Goal: Information Seeking & Learning: Learn about a topic

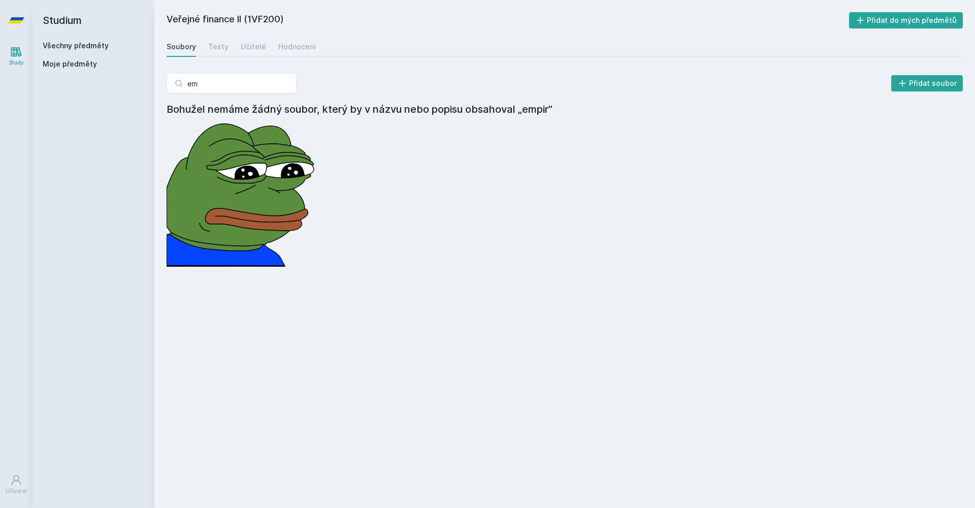
type input "e"
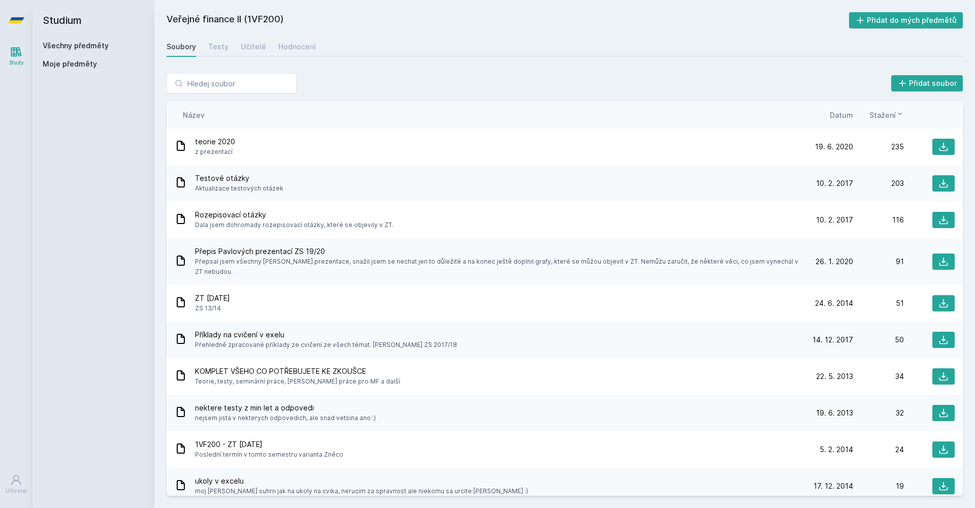
click at [71, 19] on h2 "Studium" at bounding box center [94, 20] width 102 height 41
click at [20, 16] on icon at bounding box center [16, 20] width 16 height 41
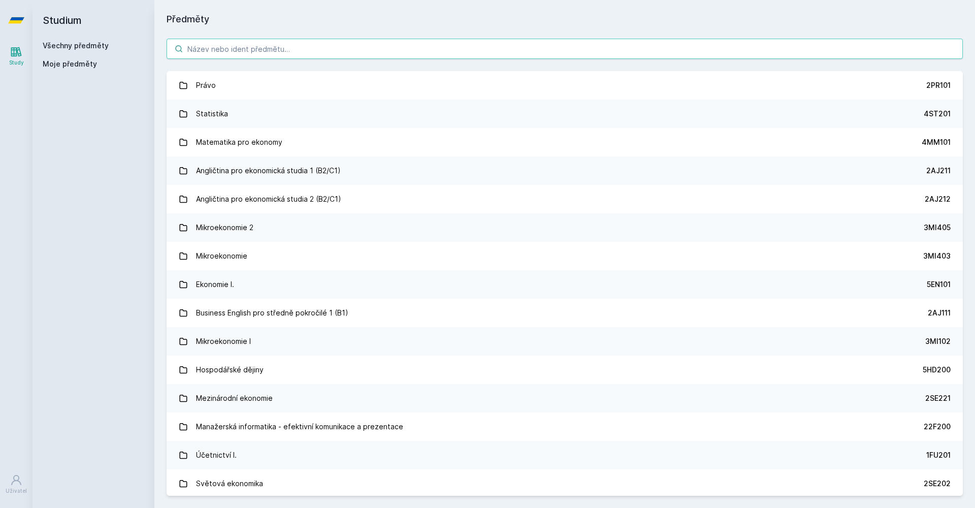
click at [221, 45] on input "search" at bounding box center [565, 49] width 796 height 20
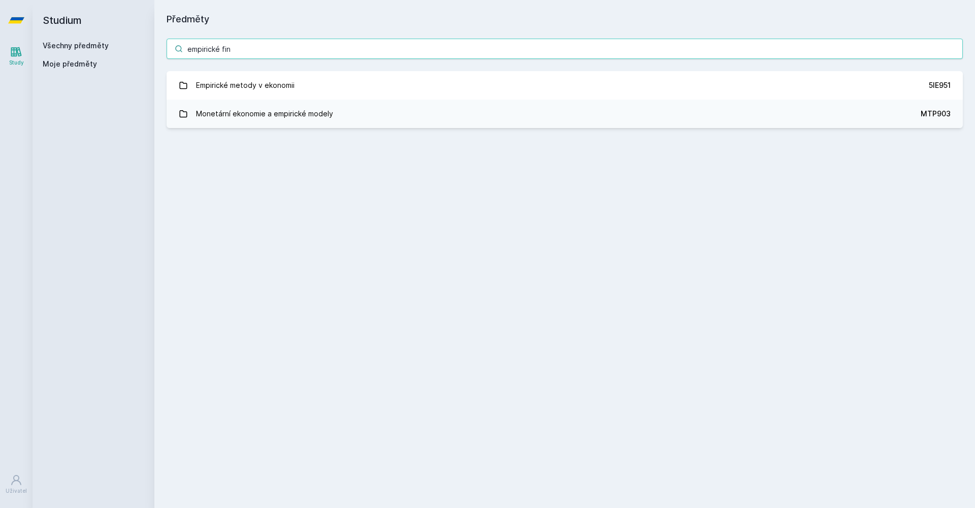
type input "empirické fina"
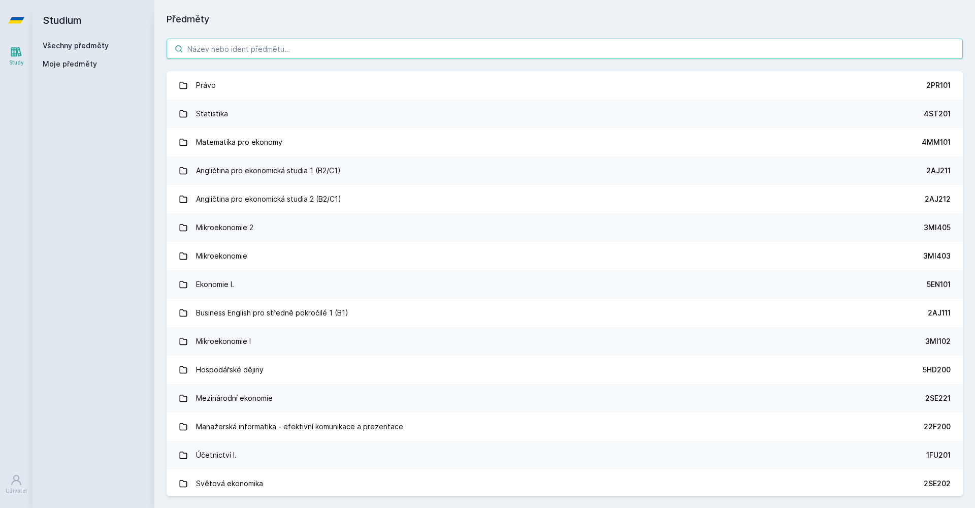
click at [233, 51] on input "search" at bounding box center [565, 49] width 796 height 20
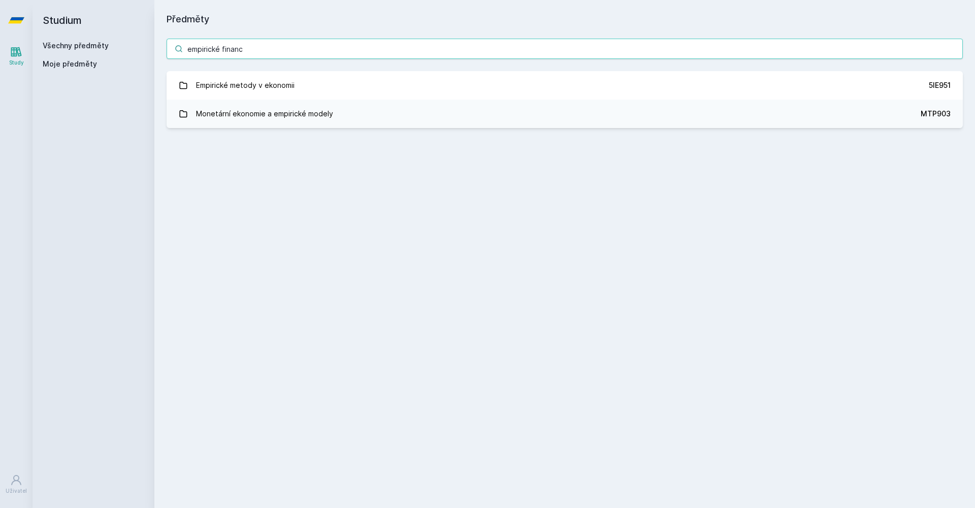
type input "empirické finance"
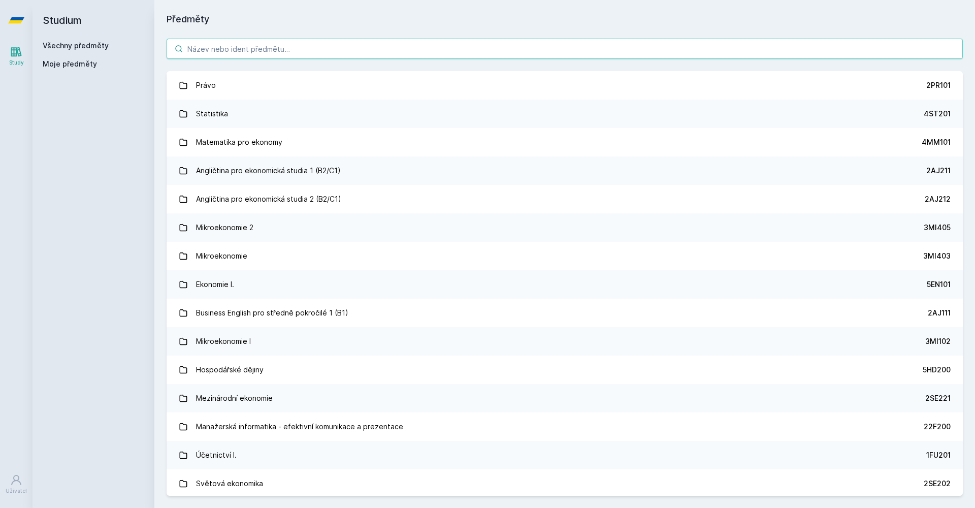
click at [272, 48] on input "search" at bounding box center [565, 49] width 796 height 20
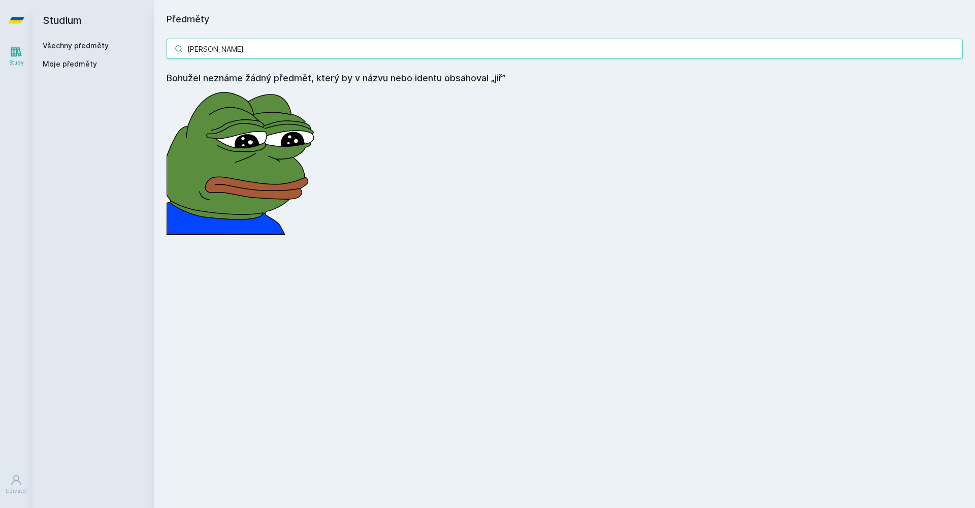
type input "jiří"
type input "e"
type input "koncernu"
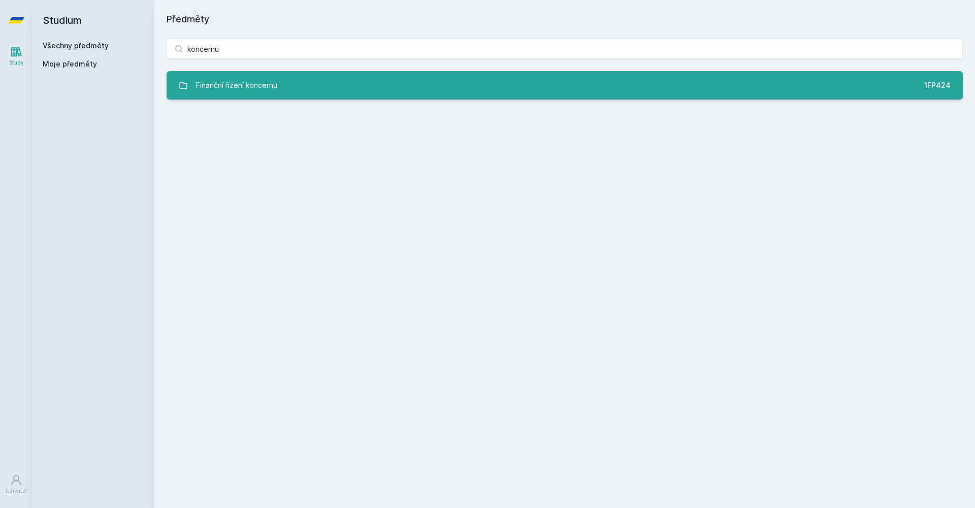
click at [302, 90] on link "Finanční řízení koncernu 1FP424" at bounding box center [565, 85] width 796 height 28
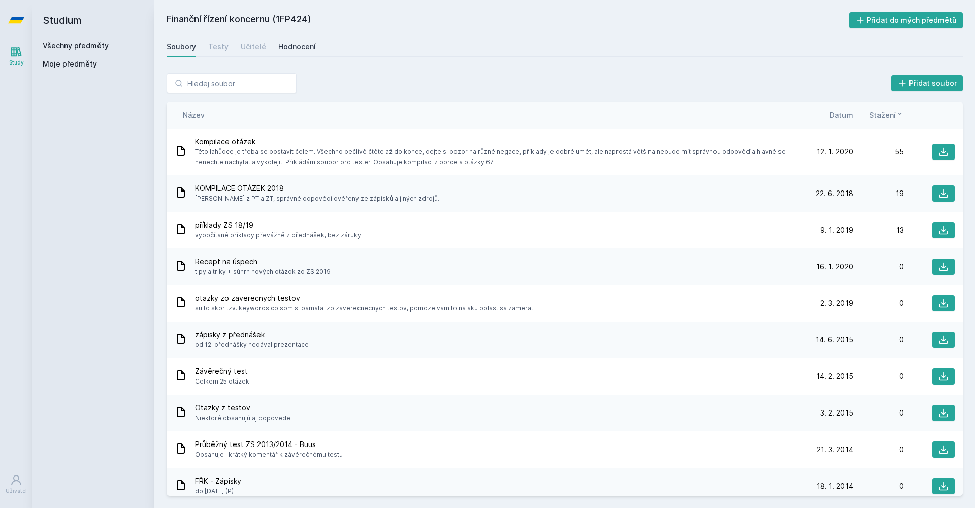
click at [300, 49] on div "Hodnocení" at bounding box center [297, 47] width 38 height 10
